Goal: Find specific page/section: Find specific page/section

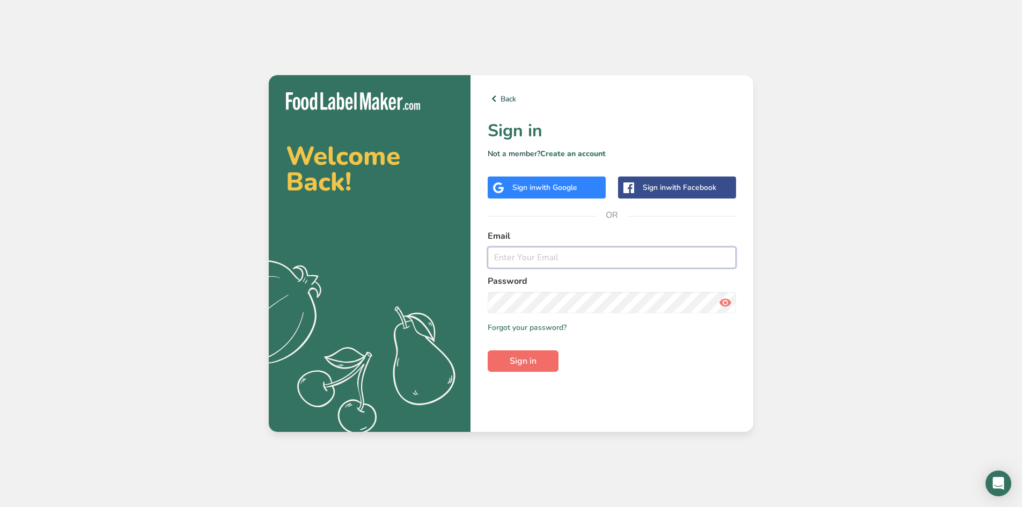
type input "[EMAIL_ADDRESS][DOMAIN_NAME]"
click at [525, 369] on button "Sign in" at bounding box center [523, 360] width 71 height 21
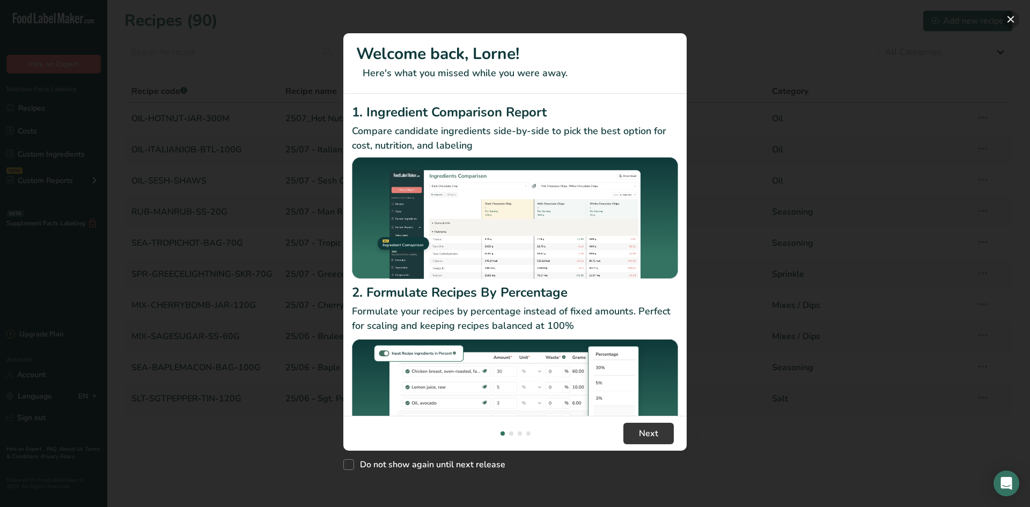
click at [1012, 19] on button "New Features" at bounding box center [1010, 19] width 17 height 17
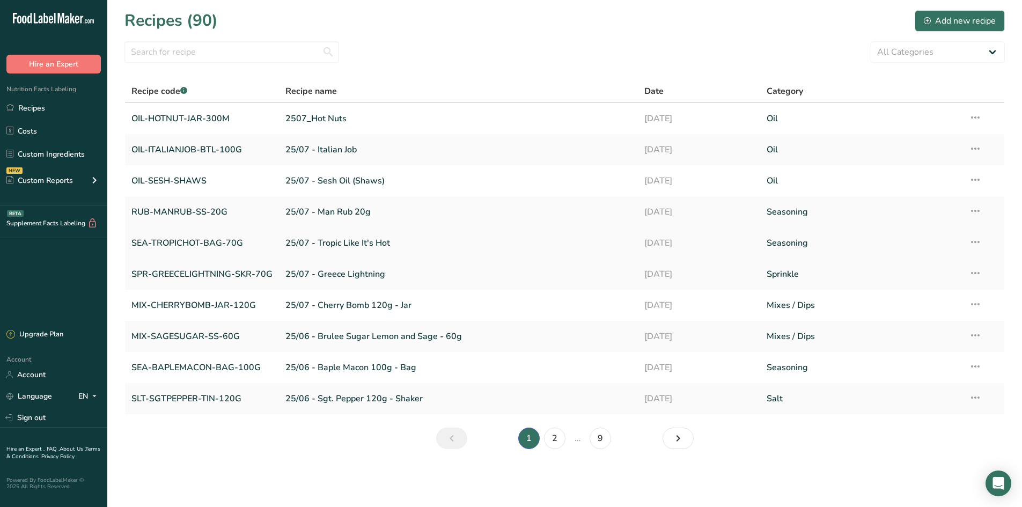
click at [193, 241] on link "SEA-TROPICHOT-BAG-70G" at bounding box center [201, 243] width 141 height 23
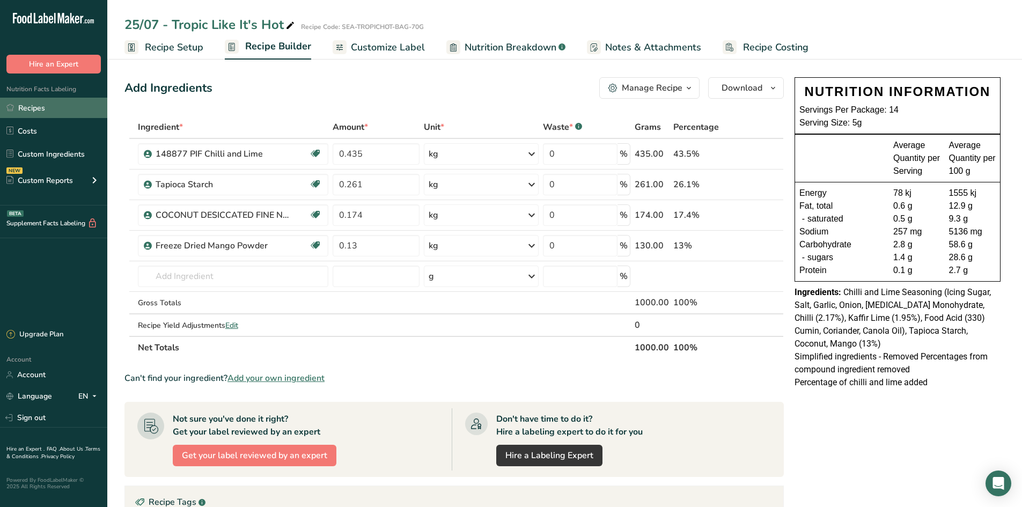
click at [57, 104] on link "Recipes" at bounding box center [53, 108] width 107 height 20
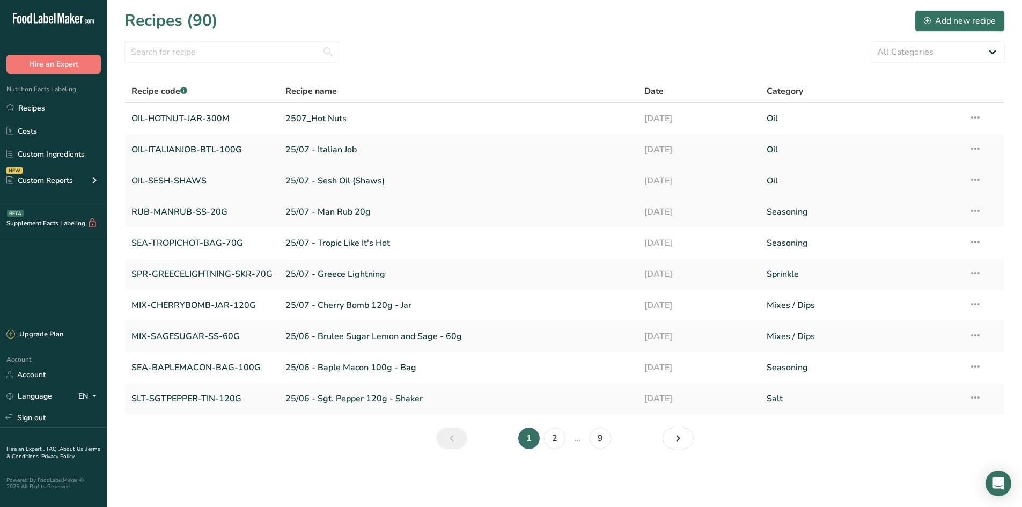
click at [214, 180] on link "OIL-SESH-SHAWS" at bounding box center [201, 180] width 141 height 23
